Goal: Transaction & Acquisition: Subscribe to service/newsletter

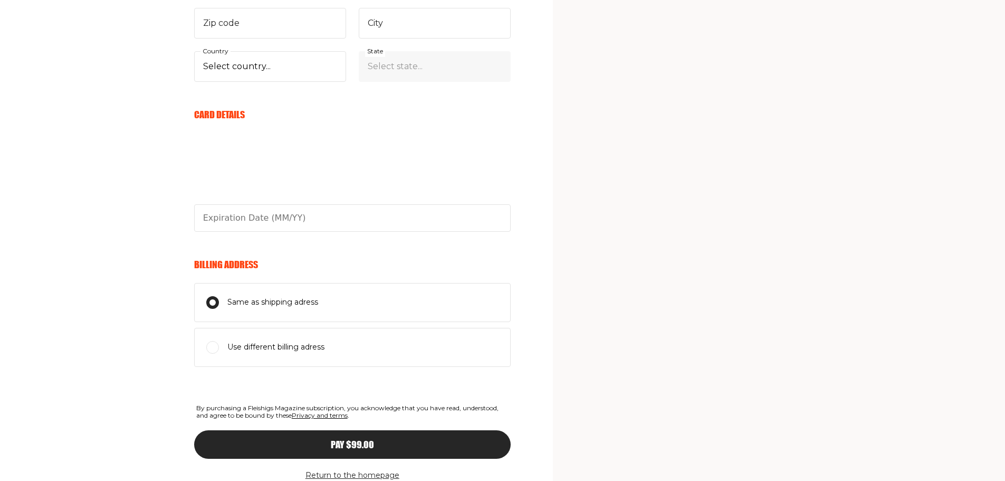
scroll to position [582, 0]
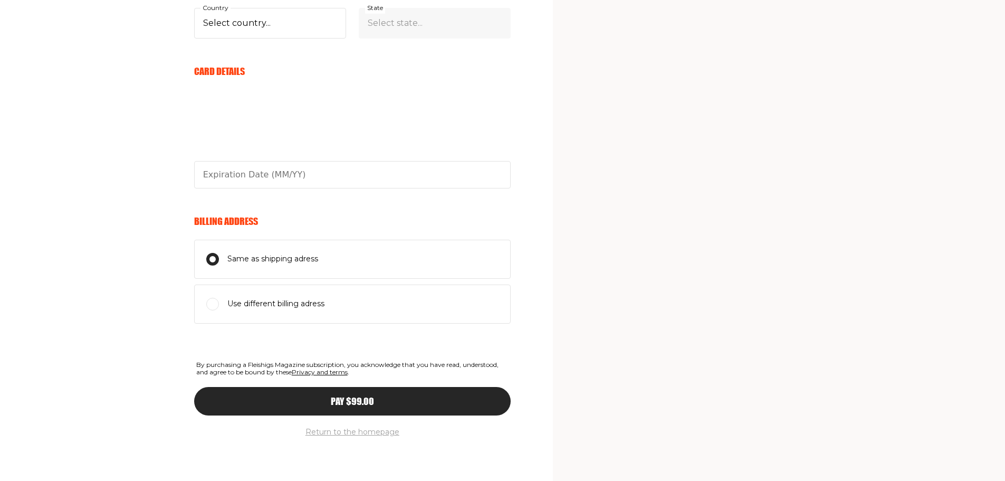
click at [378, 432] on button "Return to the homepage" at bounding box center [353, 432] width 94 height 13
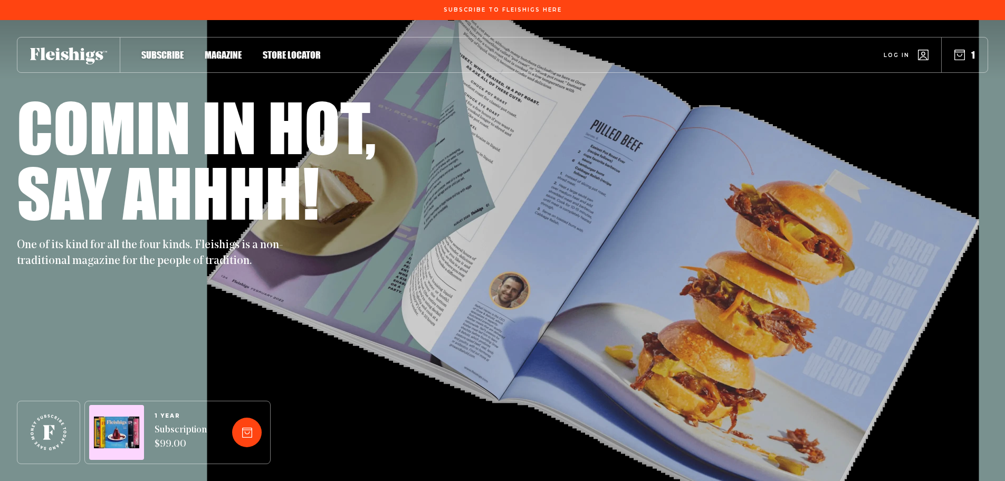
click at [231, 50] on span "Magazine" at bounding box center [223, 44] width 37 height 12
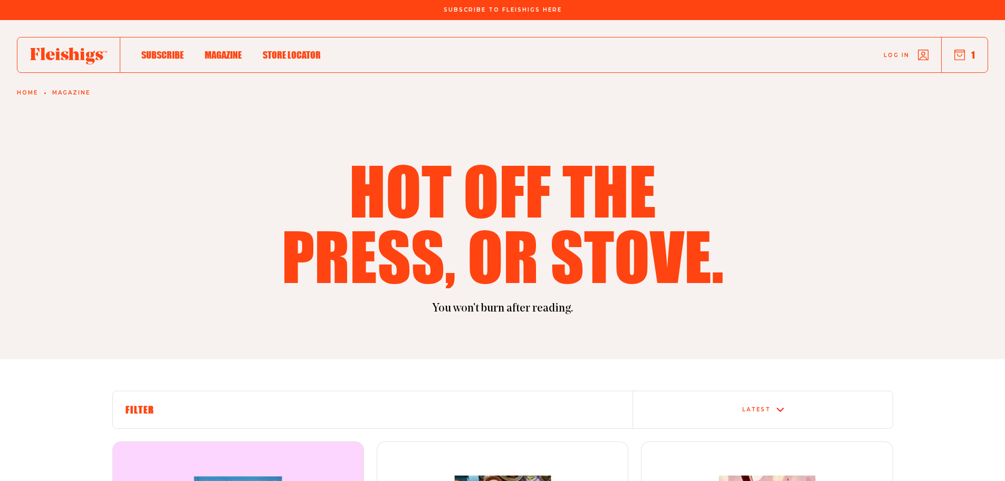
click at [161, 50] on span "Subscribe" at bounding box center [162, 44] width 42 height 12
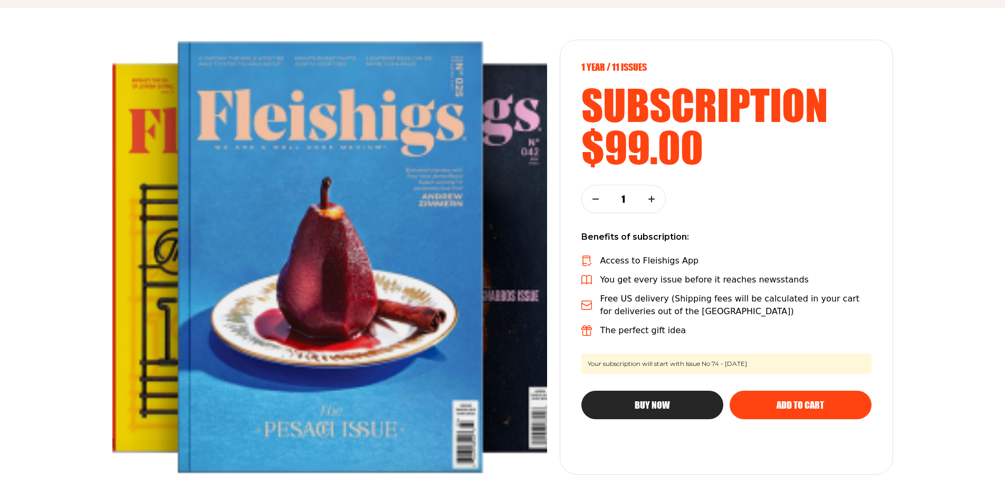
scroll to position [106, 0]
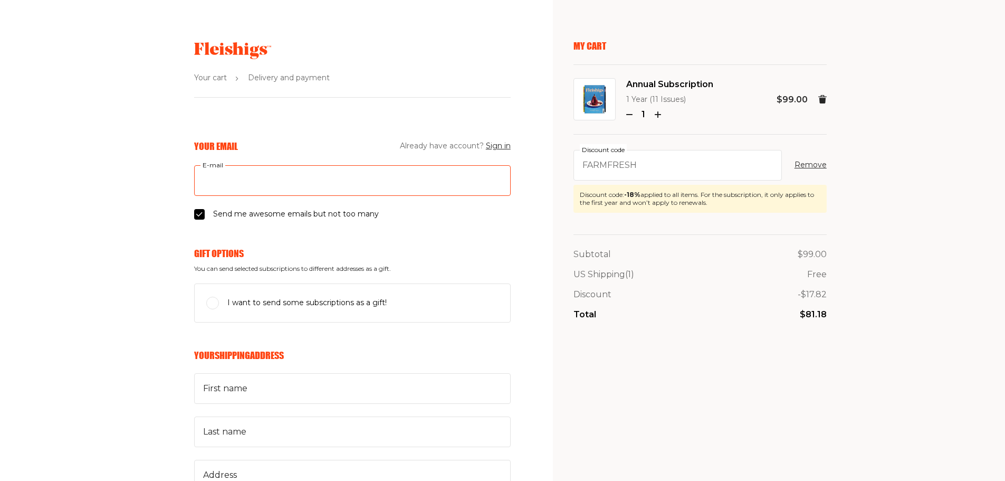
click at [259, 183] on input "E-mail" at bounding box center [352, 180] width 317 height 31
click at [203, 217] on fieldset "Your Email Already have account? Sign in E-mail Send me awesome emails but not …" at bounding box center [352, 180] width 317 height 81
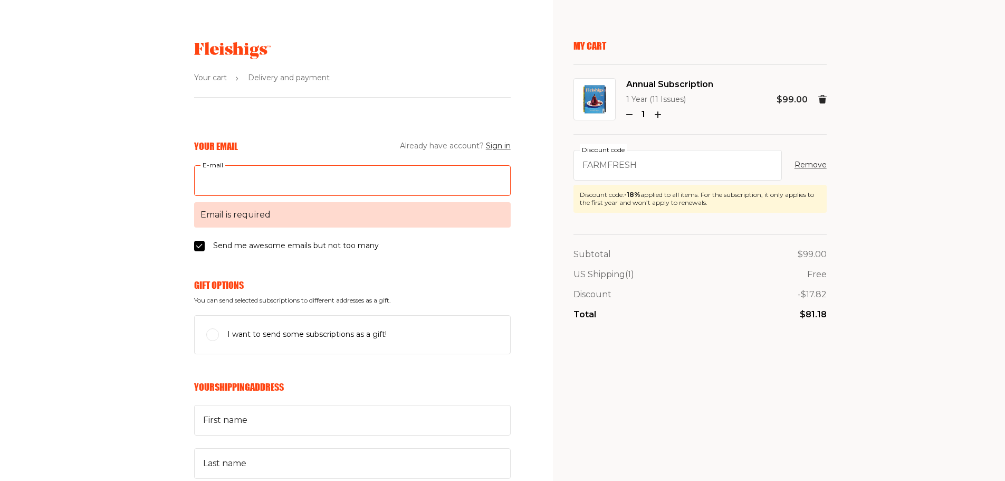
click at [254, 177] on input "E-mail Email is required" at bounding box center [352, 180] width 317 height 31
type input "eklein4896@aol.com"
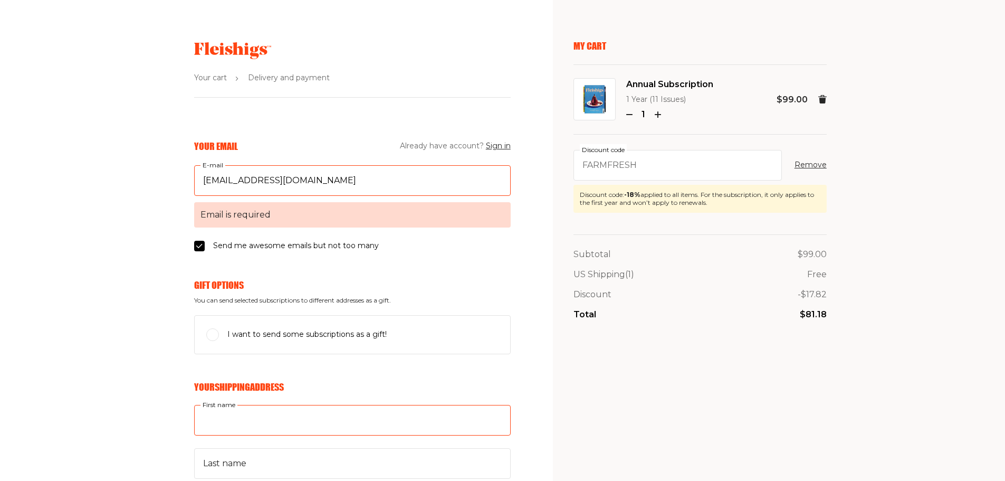
type input "ELANA"
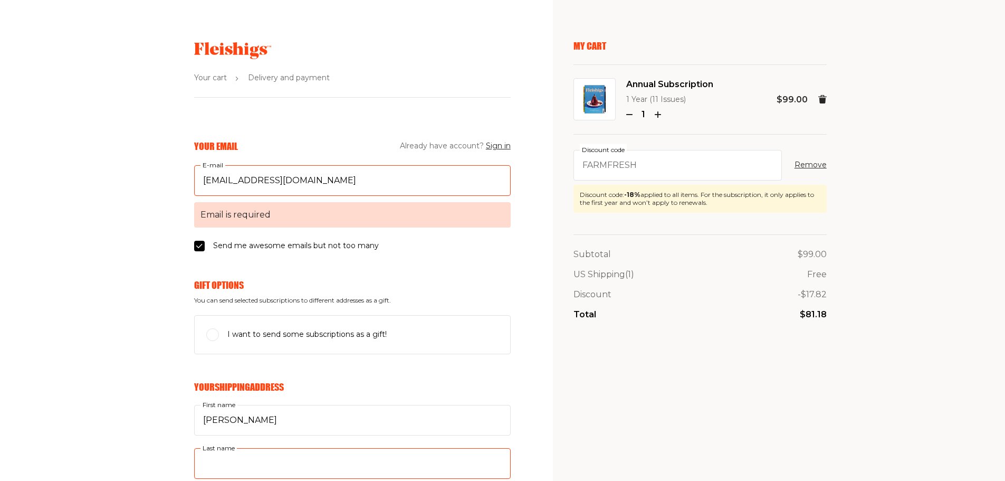
type input "GOLDSTEIN"
type input "700 MADISON AVE, MAIN ENTRY"
type input "5162976475"
type input "10065"
type input "NEW YORK"
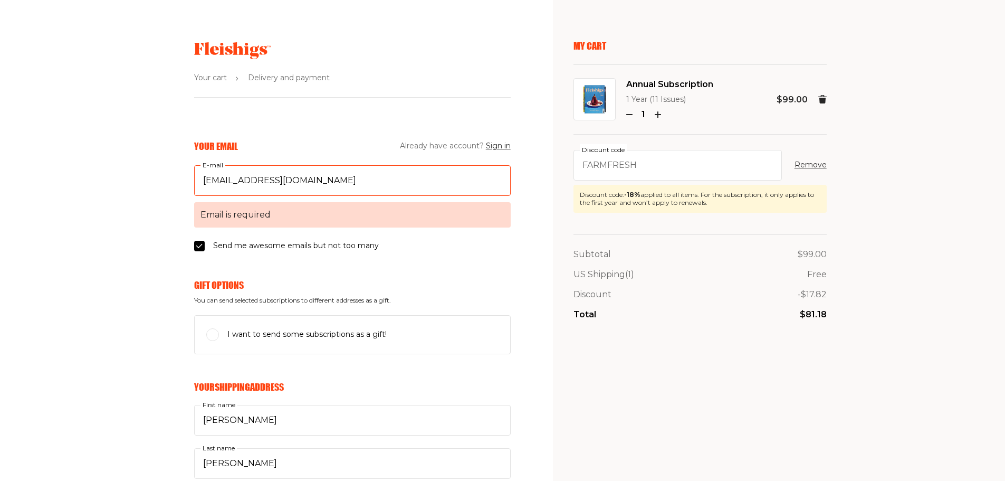
select select "US"
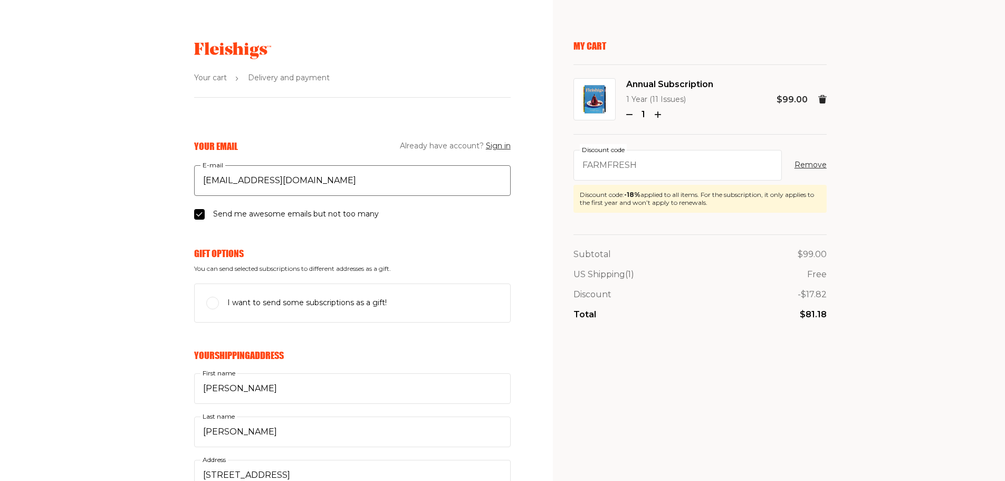
select select "New York"
click at [201, 216] on input "Send me awesome emails but not too many" at bounding box center [199, 214] width 11 height 11
checkbox input "false"
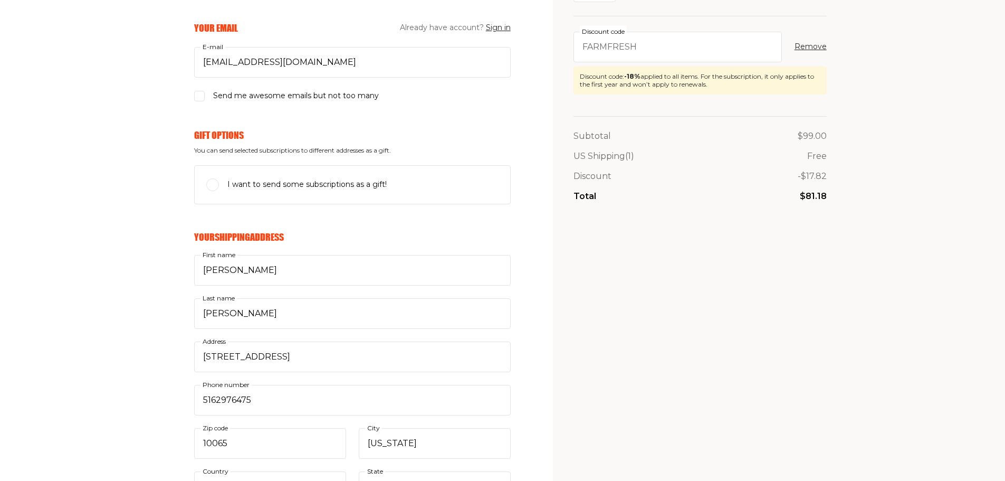
scroll to position [158, 0]
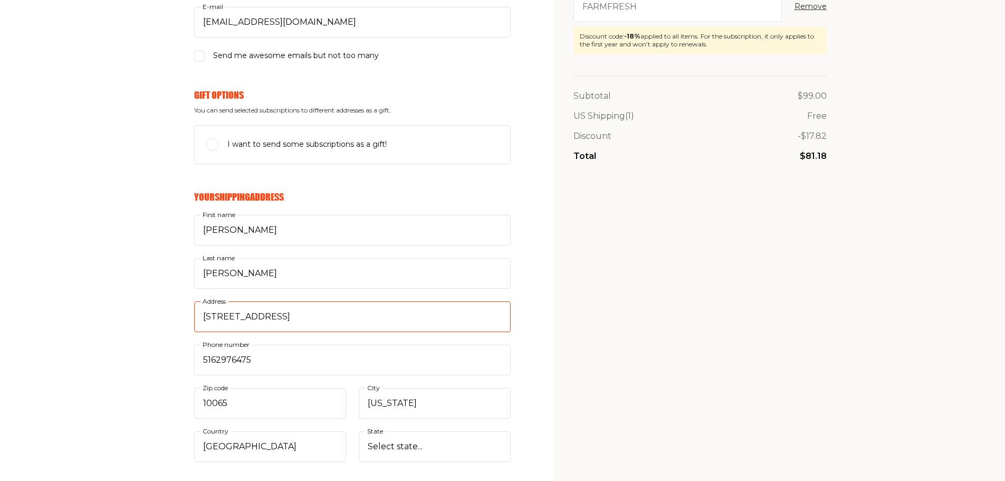
click at [369, 310] on input "700 MADISON AVE, MAIN ENTRY" at bounding box center [352, 316] width 317 height 31
type input "137-08 72 Rd"
drag, startPoint x: 266, startPoint y: 397, endPoint x: 72, endPoint y: 395, distance: 194.2
click at [102, 397] on div "Your Email Already have account? Sign in eklein4896@aol.com E-mail Send me awes…" at bounding box center [255, 443] width 511 height 922
type input "11367"
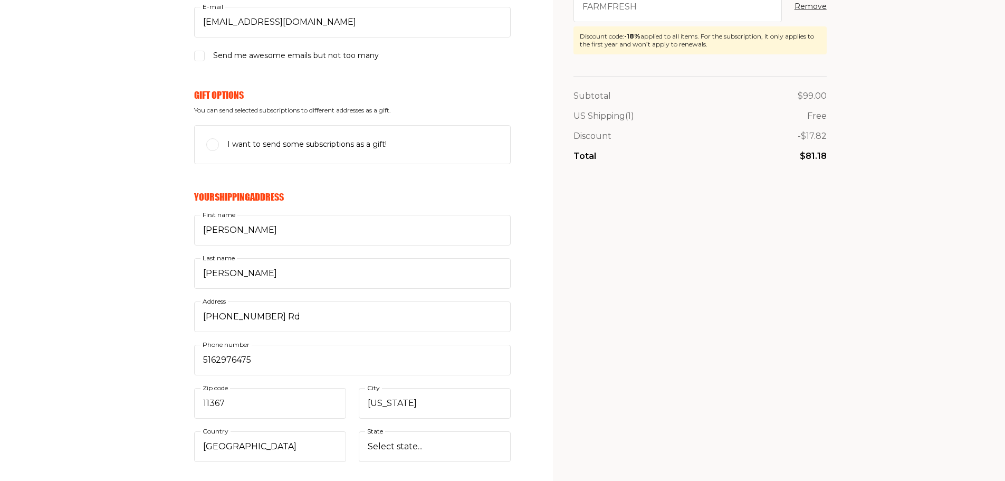
click at [130, 392] on div "Your Email Already have account? Sign in eklein4896@aol.com E-mail Send me awes…" at bounding box center [255, 443] width 511 height 922
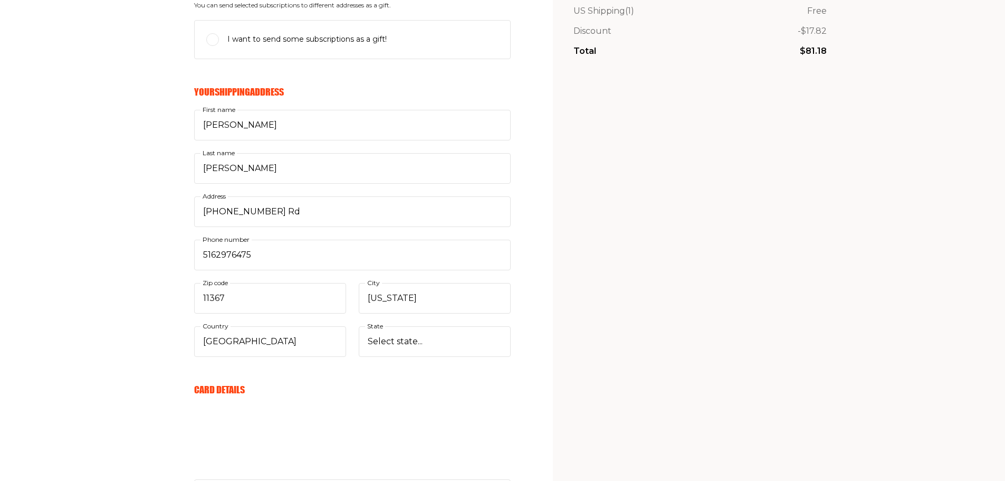
scroll to position [264, 0]
drag, startPoint x: 341, startPoint y: 302, endPoint x: 188, endPoint y: 317, distance: 153.8
click at [230, 311] on div "ELANA First name GOLDSTEIN Last name 137-08 72 Rd Address 5162976475 Phone numb…" at bounding box center [352, 232] width 317 height 246
type input "flushing"
click at [784, 353] on div "My Cart Annual Subscription 1 Year (11 Issues) 1 $99.00 farmfresh Discount code…" at bounding box center [700, 278] width 253 height 1005
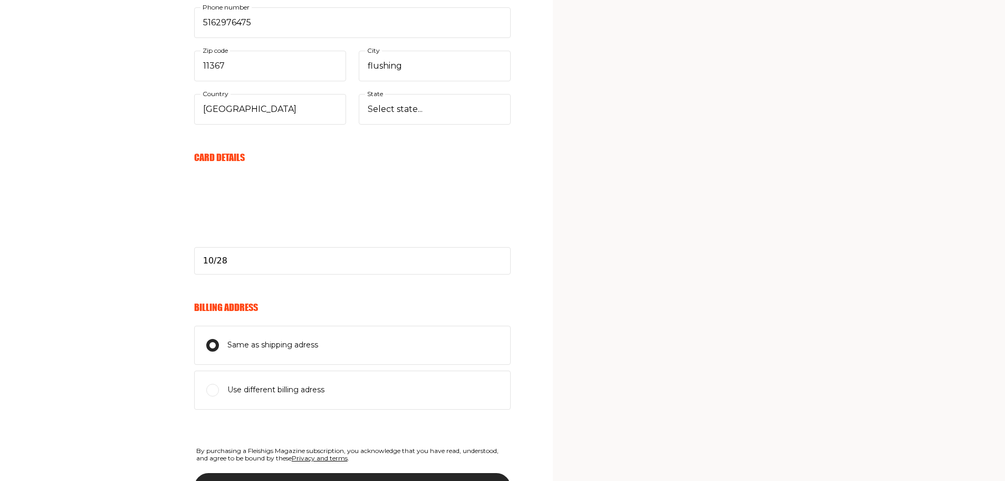
scroll to position [582, 0]
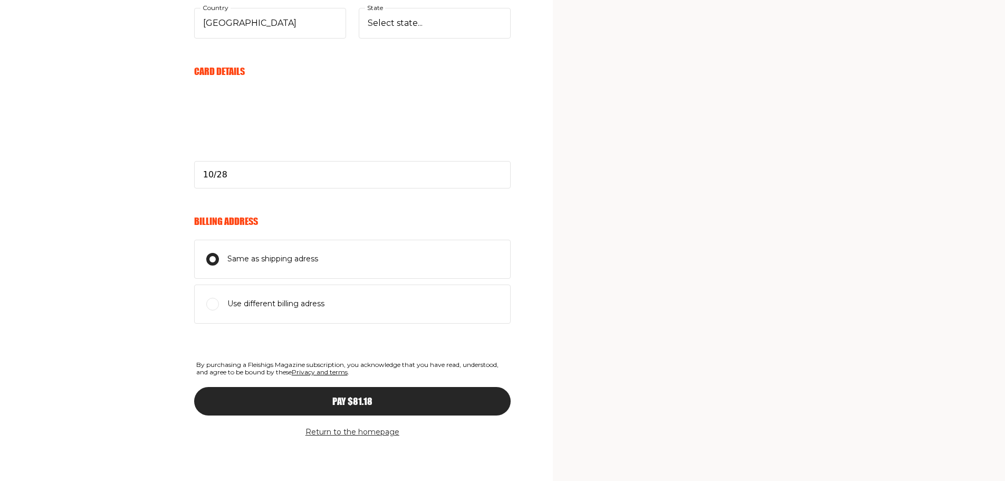
click at [390, 411] on button "Pay $81.18" at bounding box center [352, 401] width 317 height 28
type input "10/29"
click at [404, 407] on button "Pay $81.18" at bounding box center [352, 401] width 317 height 28
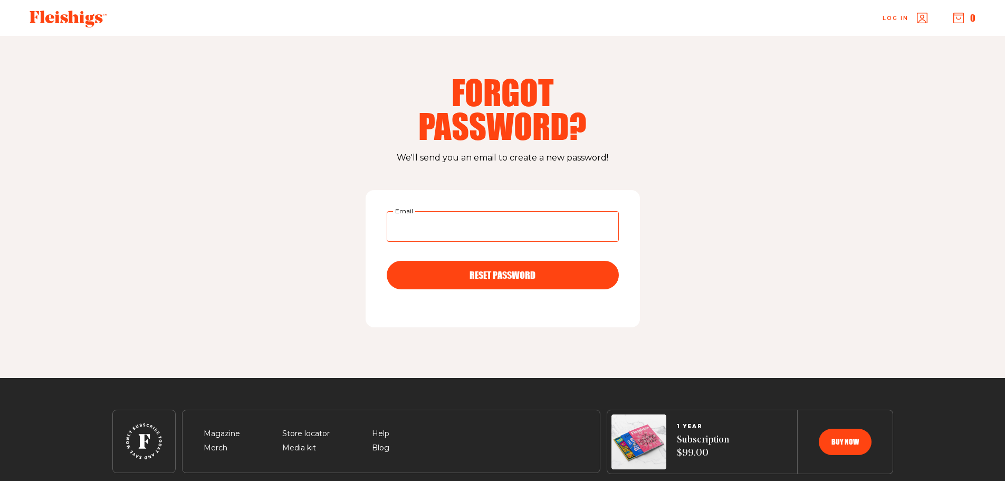
click at [470, 224] on input "Email" at bounding box center [503, 226] width 232 height 31
type input "[EMAIL_ADDRESS][DOMAIN_NAME]"
click at [473, 280] on button "RESET PASSWORD" at bounding box center [503, 275] width 232 height 28
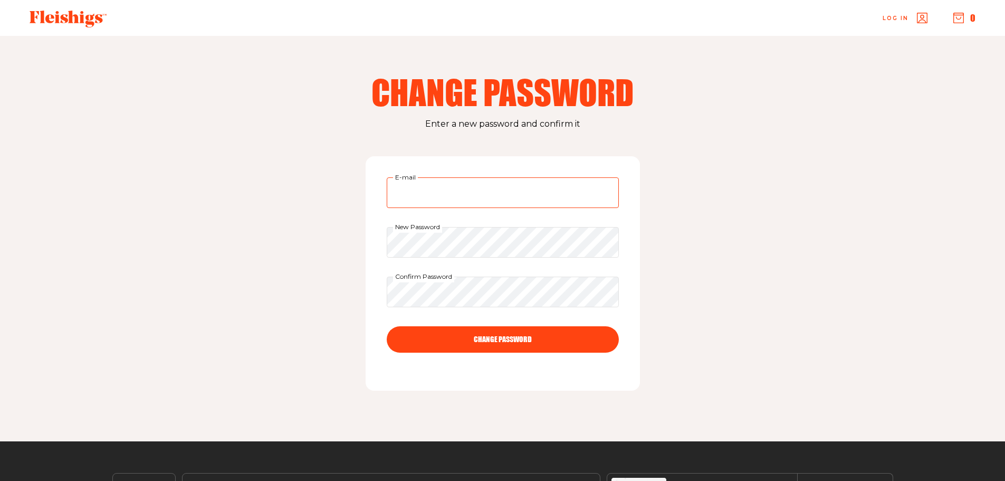
click at [490, 195] on input "E-mail" at bounding box center [503, 192] width 232 height 31
type input "eklein4896@aol.com"
click at [280, 245] on div "Change Password Enter a new password and confirm it eklein4896@aol.com E-mail N…" at bounding box center [503, 238] width 844 height 405
click at [500, 333] on button "CHANGE PASSWORD" at bounding box center [503, 339] width 232 height 26
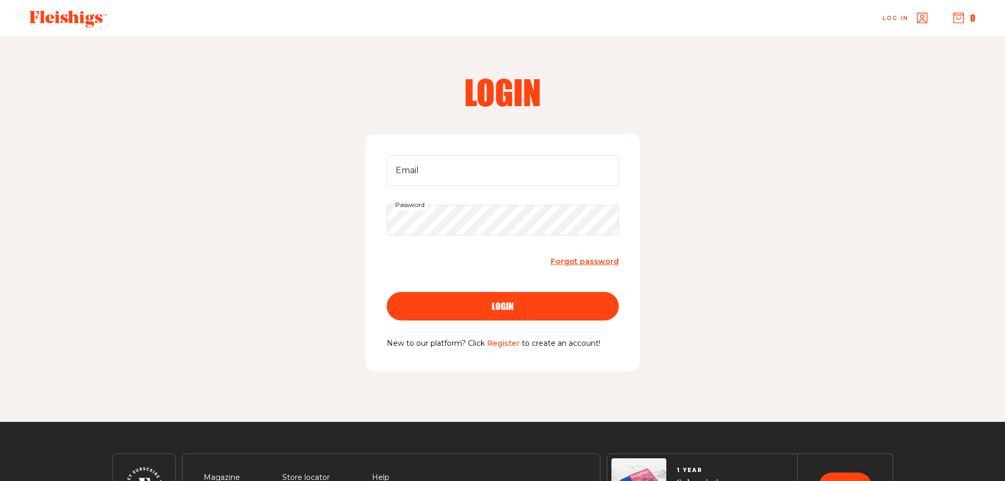
type input "eklein4896@aol.com"
click at [489, 309] on div "login" at bounding box center [503, 305] width 190 height 9
